Goal: Task Accomplishment & Management: Use online tool/utility

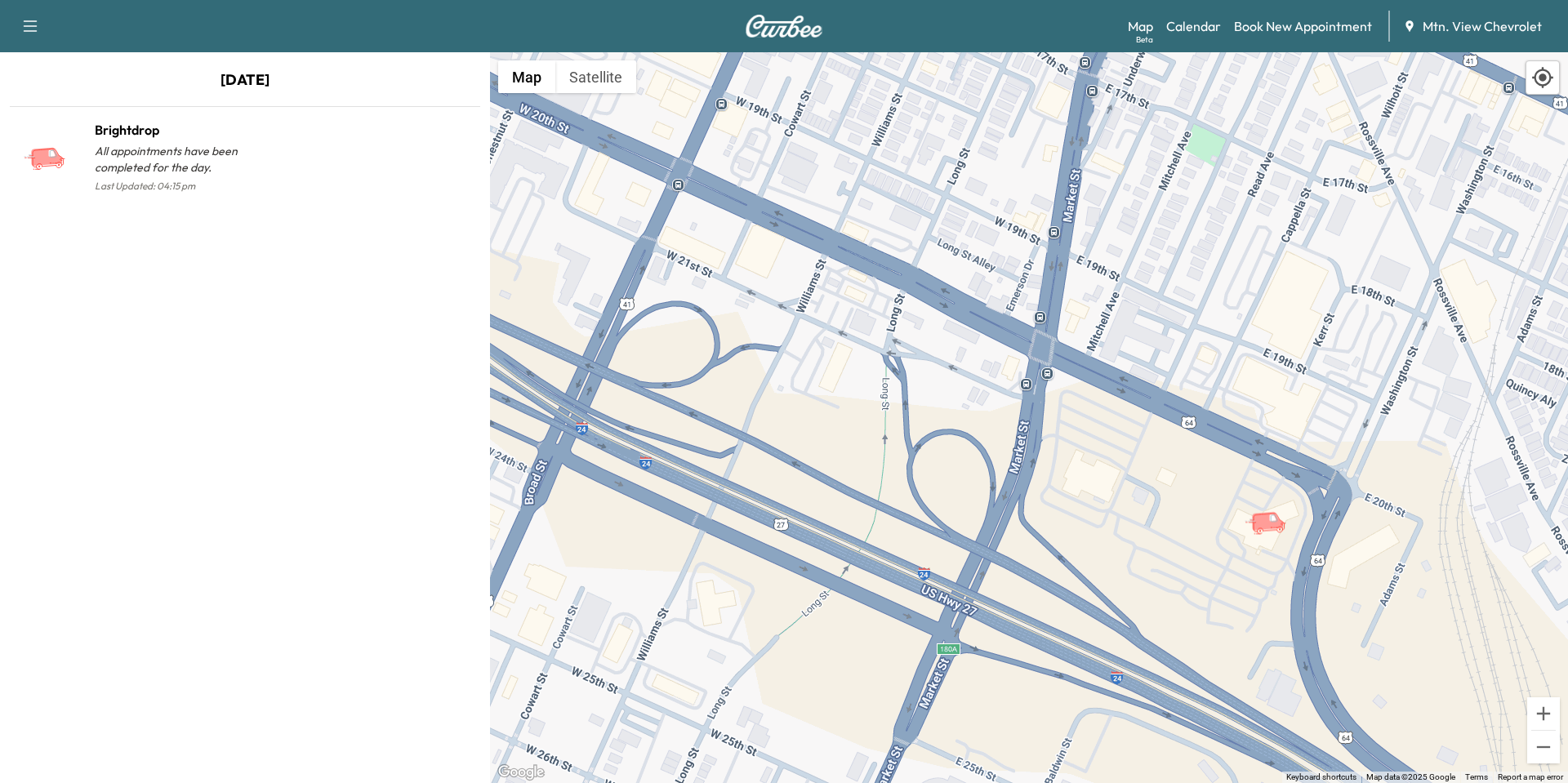
click at [28, 26] on icon "button" at bounding box center [31, 26] width 14 height 11
click at [168, 363] on div "[DATE] Brightdrop All appointments have been completed for the day. Last Update…" at bounding box center [244, 417] width 490 height 731
click at [1195, 27] on link "Calendar" at bounding box center [1194, 26] width 55 height 20
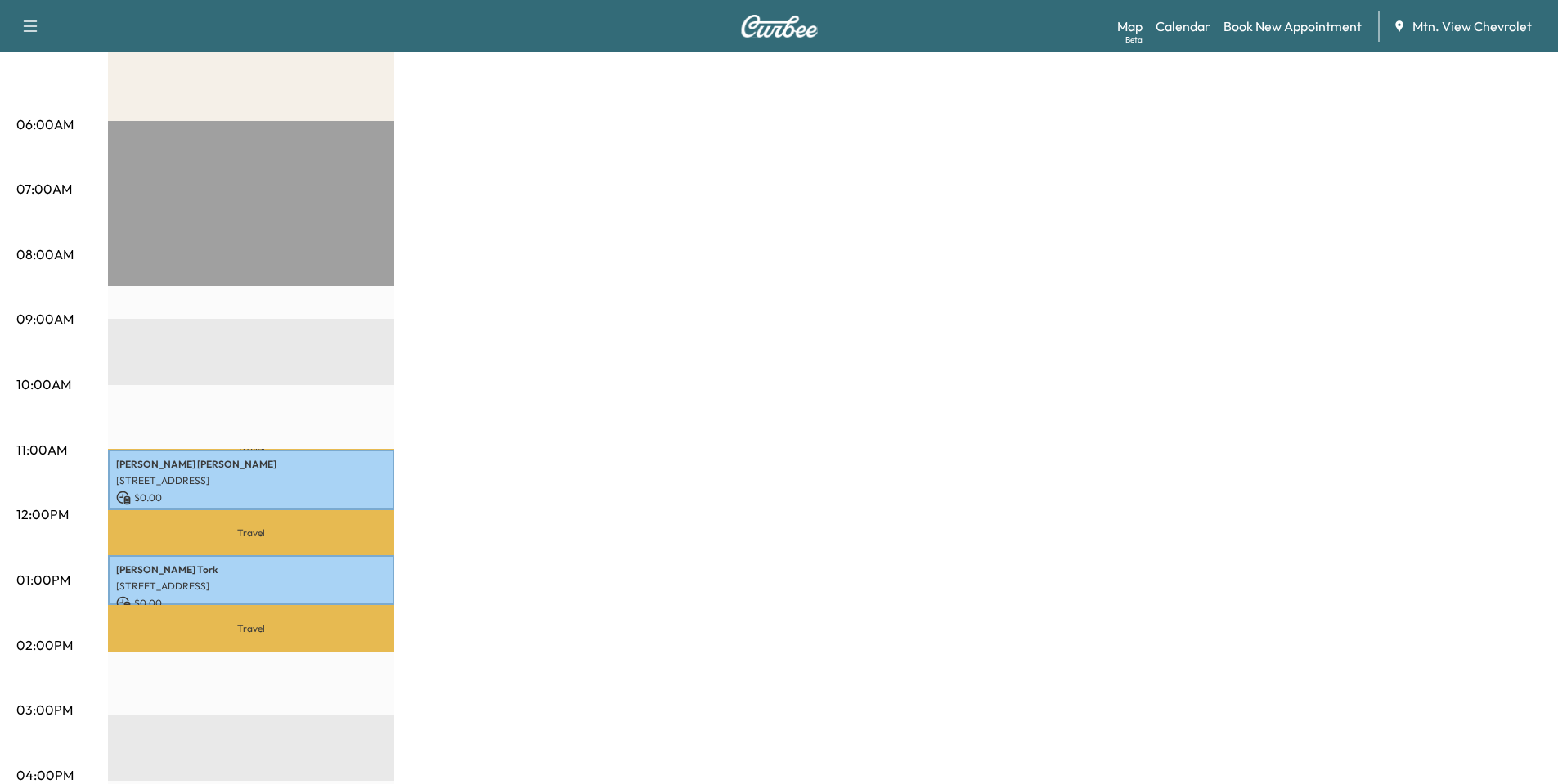
scroll to position [246, 0]
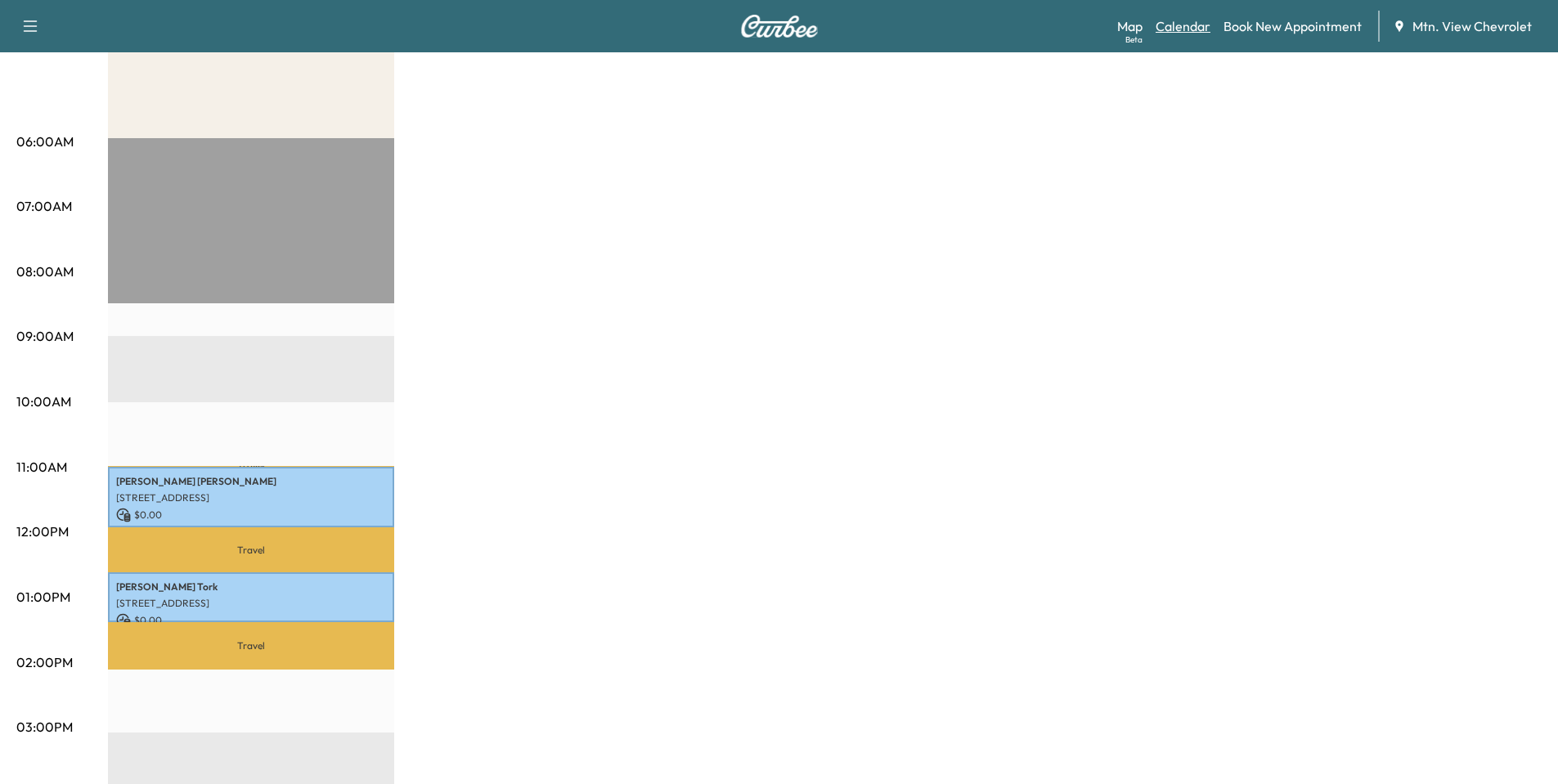
click at [1181, 31] on link "Calendar" at bounding box center [1183, 26] width 55 height 20
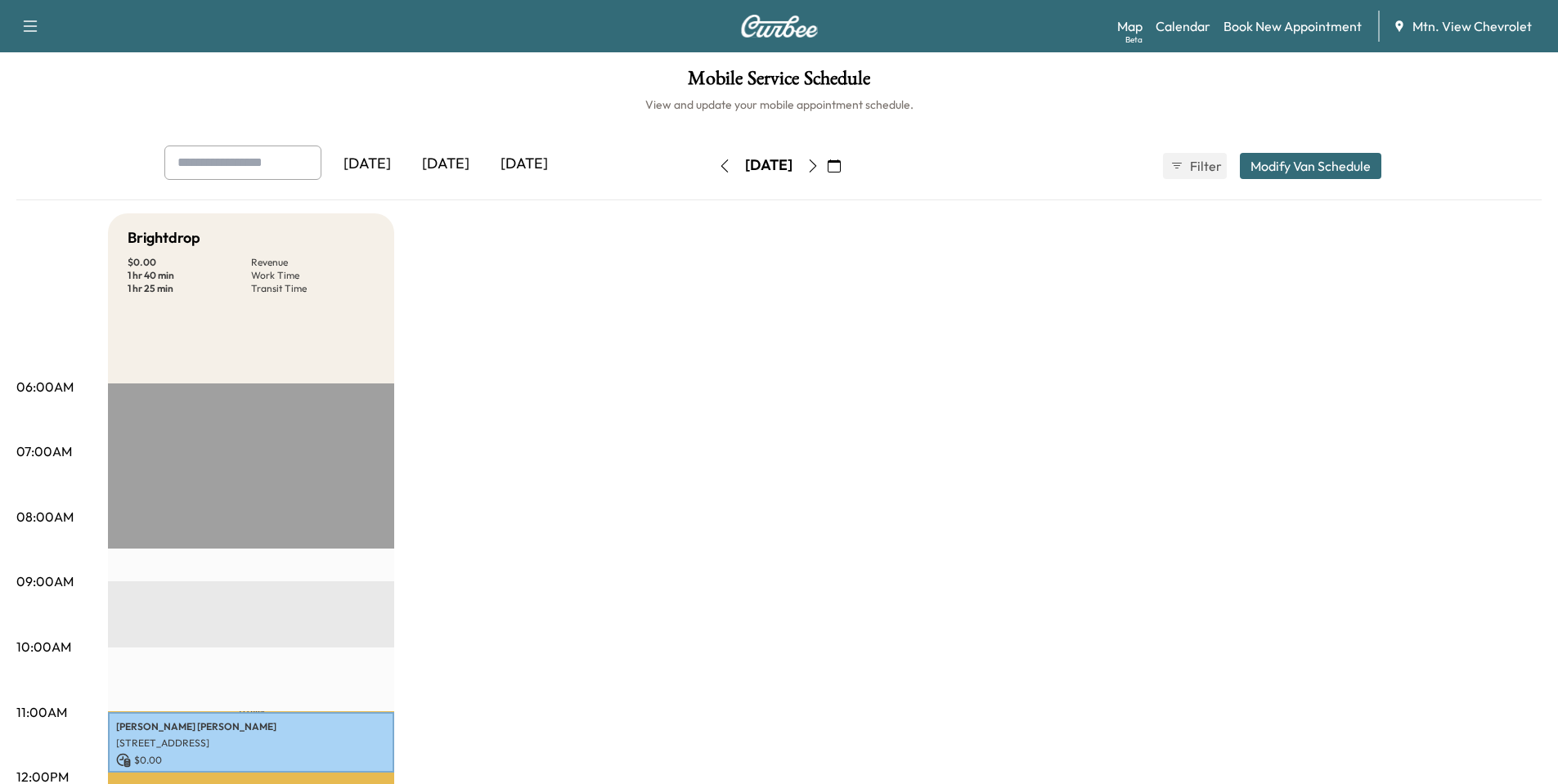
click at [539, 166] on div "[DATE]" at bounding box center [524, 165] width 78 height 38
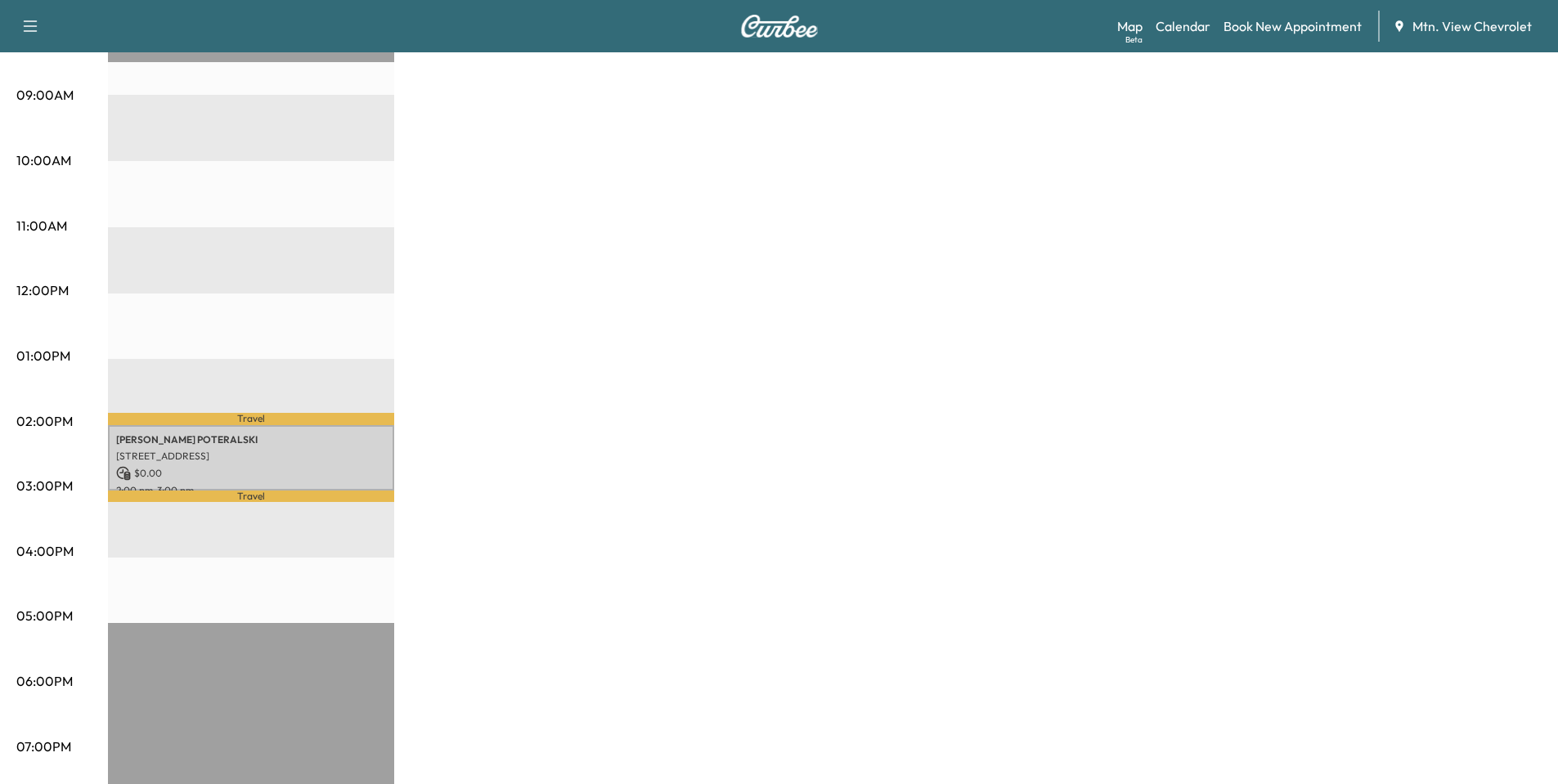
scroll to position [490, 0]
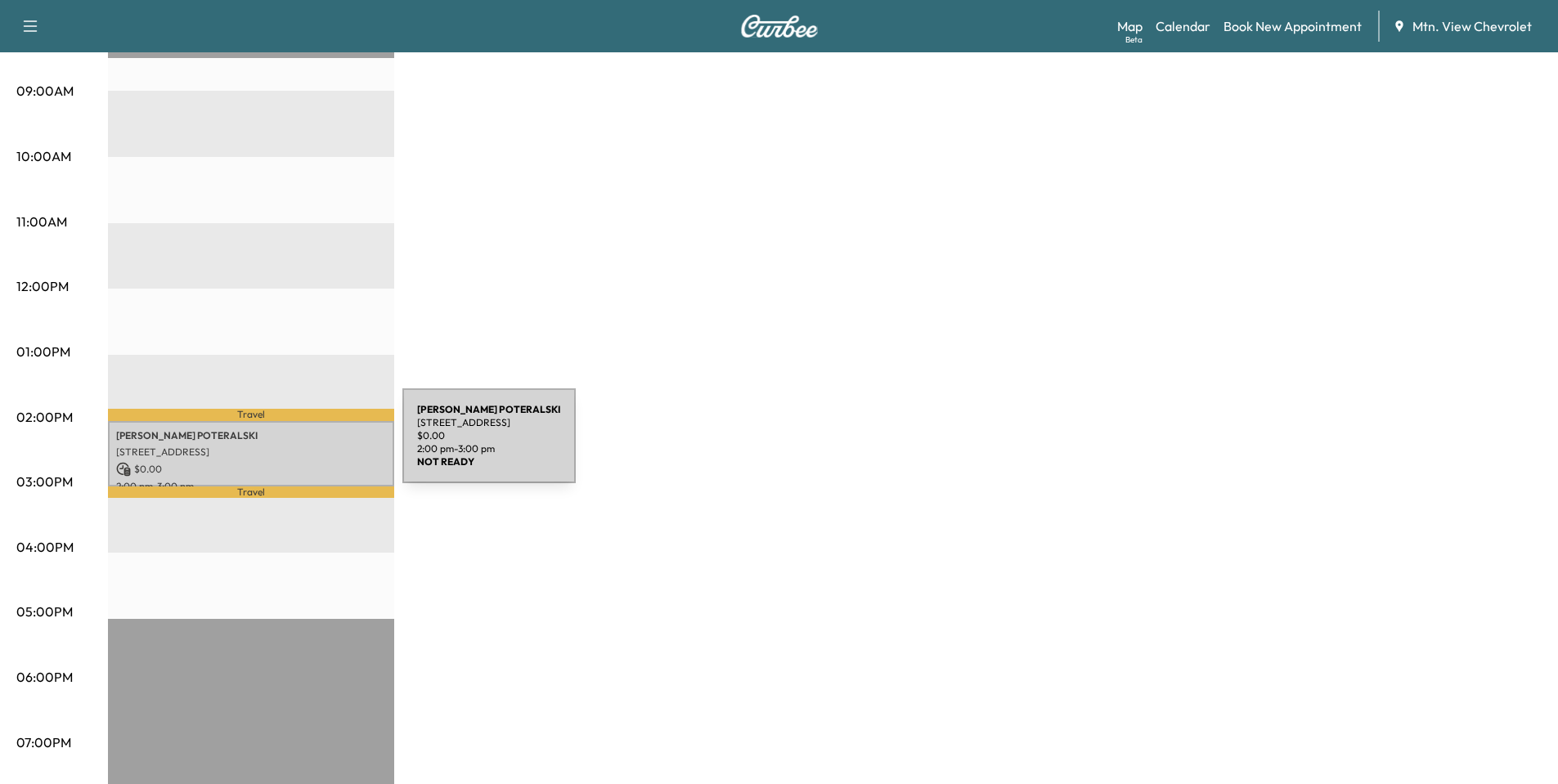
click at [280, 445] on p "[STREET_ADDRESS]" at bounding box center [251, 451] width 270 height 13
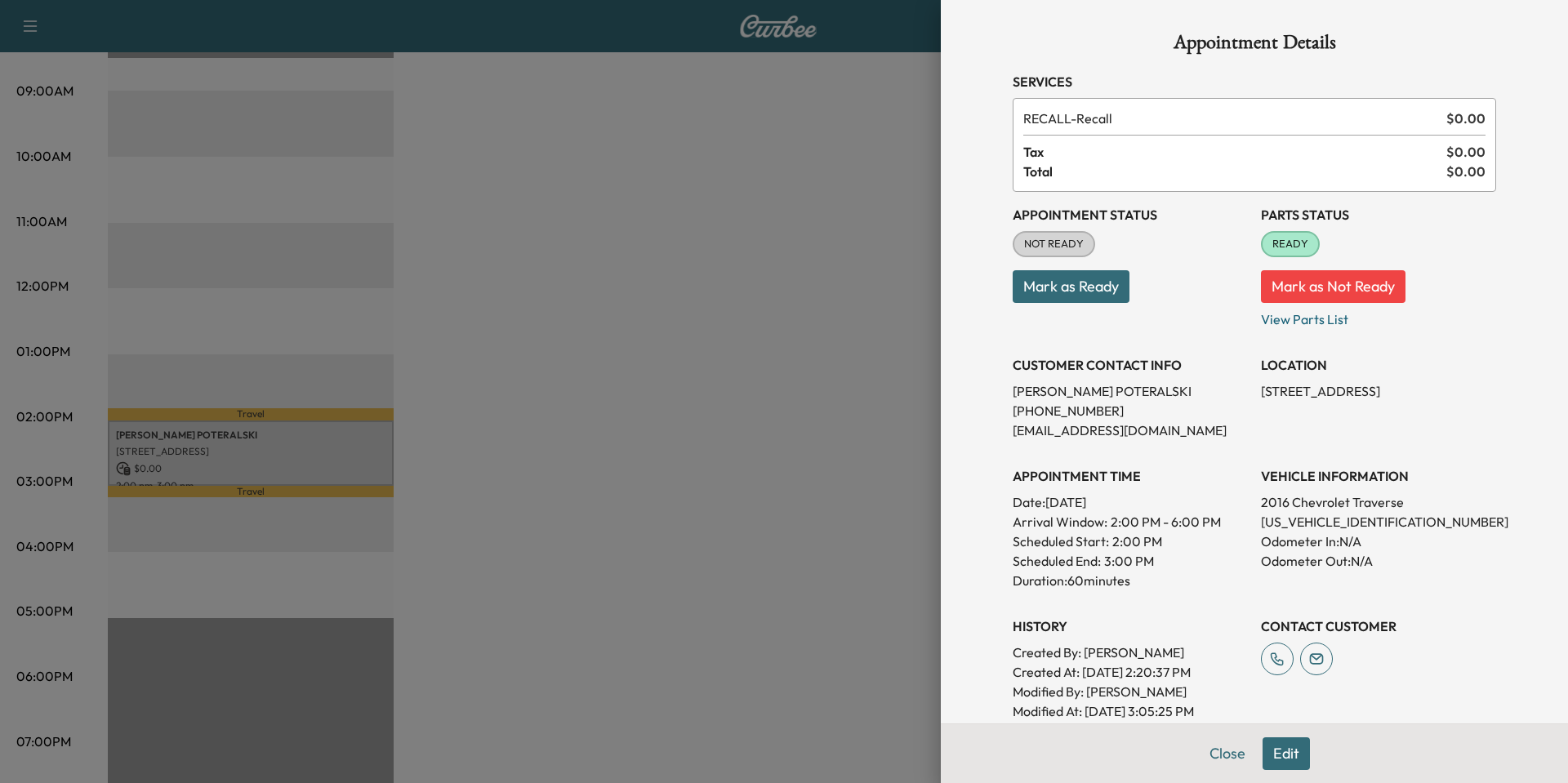
click at [1051, 285] on button "Mark as Ready" at bounding box center [1071, 287] width 117 height 33
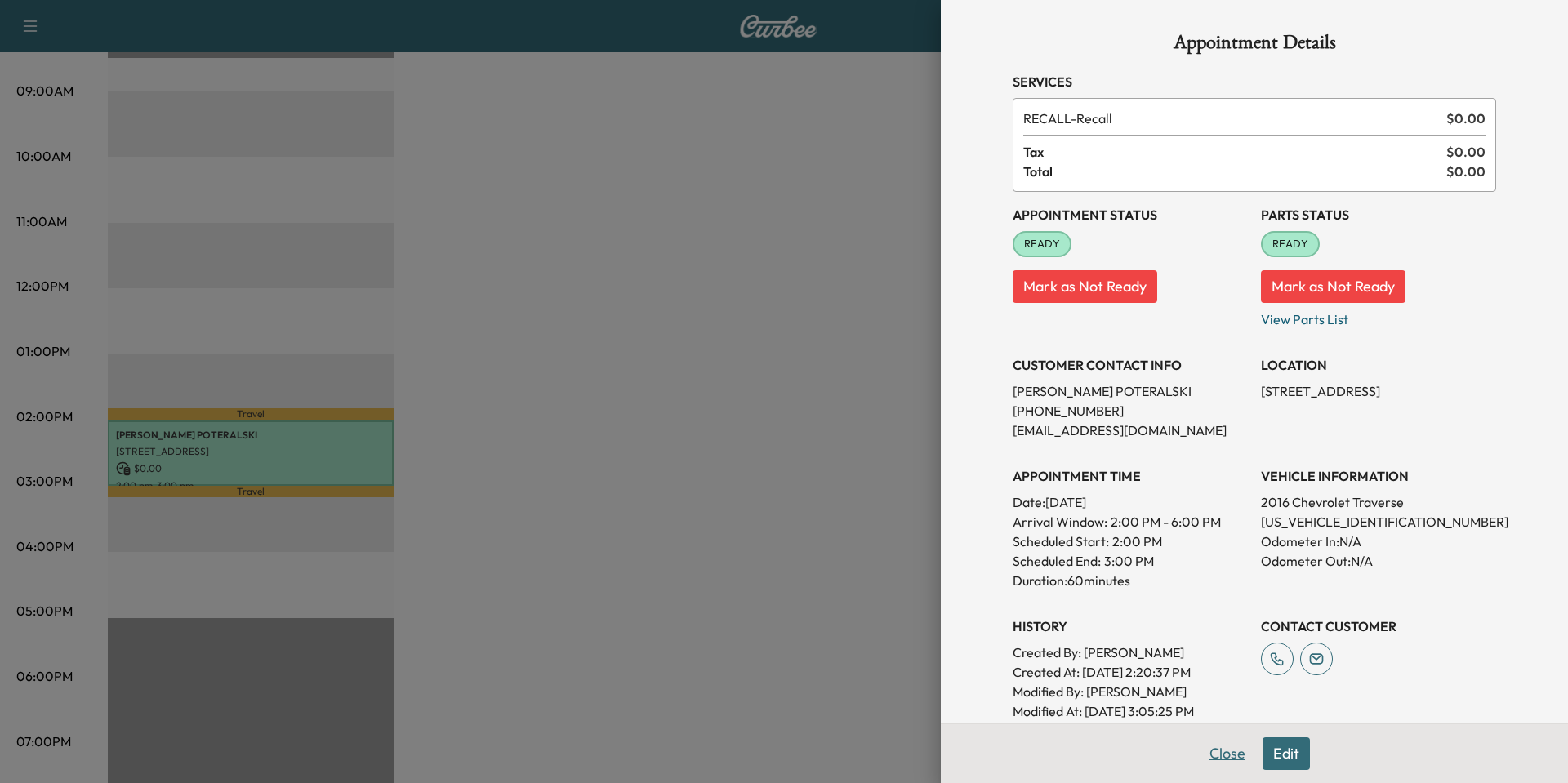
click at [1213, 754] on button "Close" at bounding box center [1227, 754] width 57 height 33
